Goal: Find contact information: Find contact information

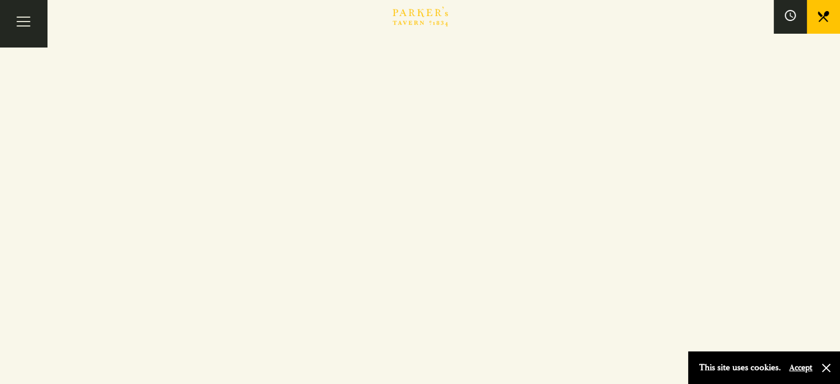
scroll to position [1989, 0]
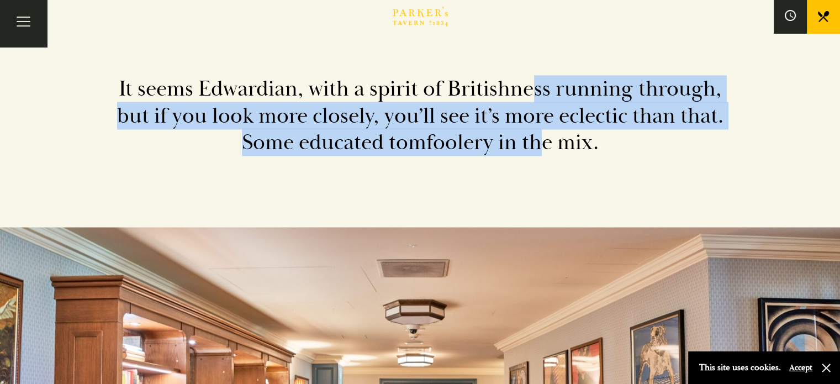
drag, startPoint x: 537, startPoint y: 93, endPoint x: 541, endPoint y: 141, distance: 47.7
click at [541, 141] on h2 "It seems Edwardian, with a spirit of Britishness running through, but if you lo…" at bounding box center [421, 116] width 630 height 80
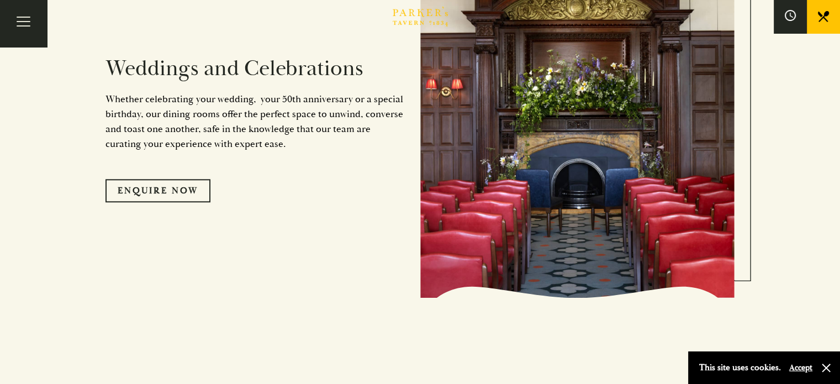
scroll to position [1160, 0]
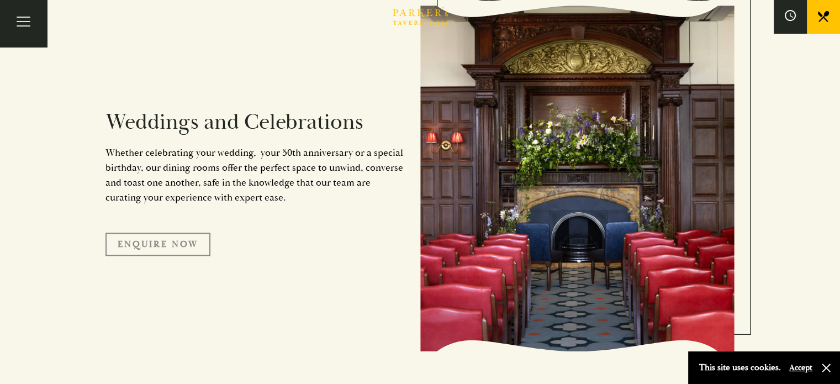
click at [154, 243] on link "Enquire Now" at bounding box center [158, 244] width 105 height 23
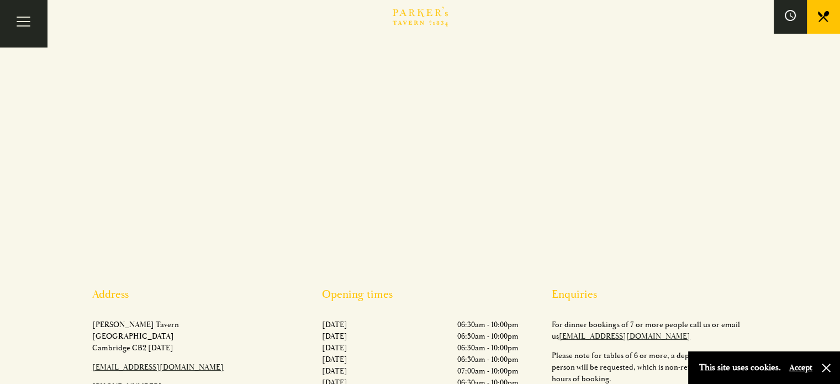
scroll to position [454, 0]
